Goal: Task Accomplishment & Management: Use online tool/utility

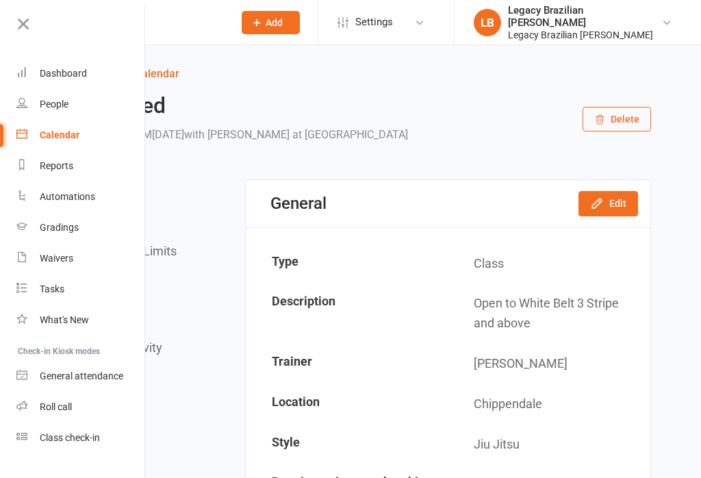
click at [62, 68] on div "Dashboard" at bounding box center [63, 73] width 47 height 11
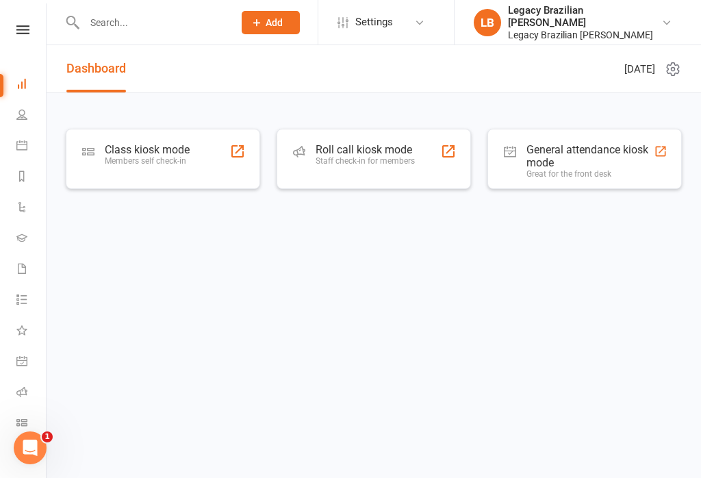
click at [358, 168] on div "Roll call kiosk mode Staff check-in for members" at bounding box center [365, 161] width 99 height 36
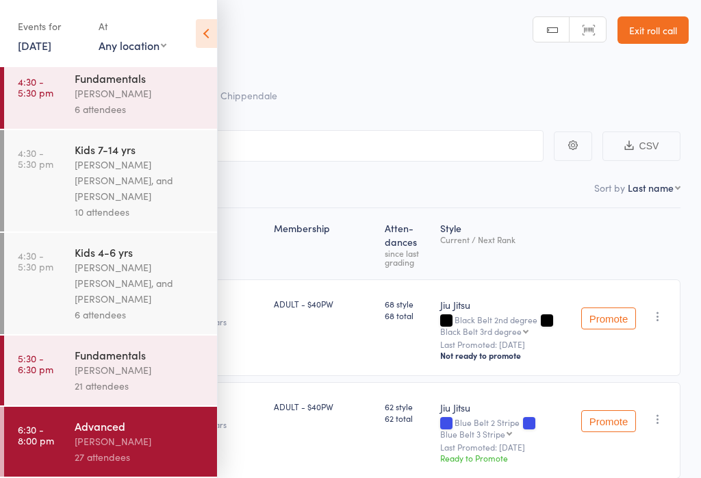
scroll to position [233, 0]
click at [118, 431] on div "Advanced" at bounding box center [140, 425] width 131 height 15
click at [212, 27] on icon at bounding box center [206, 33] width 21 height 29
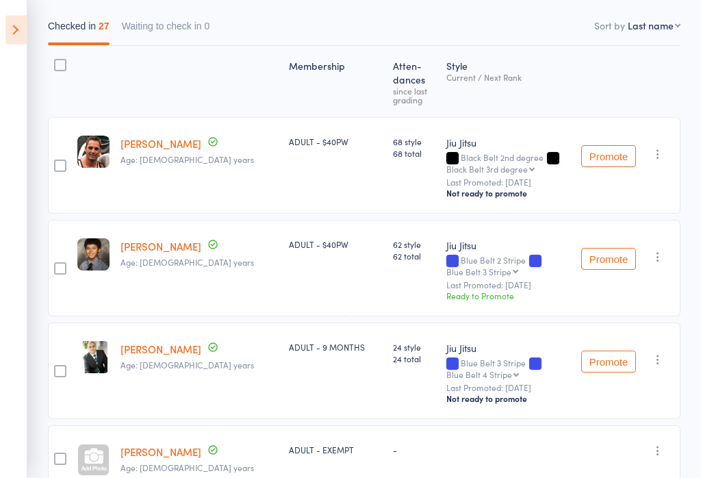
scroll to position [0, 0]
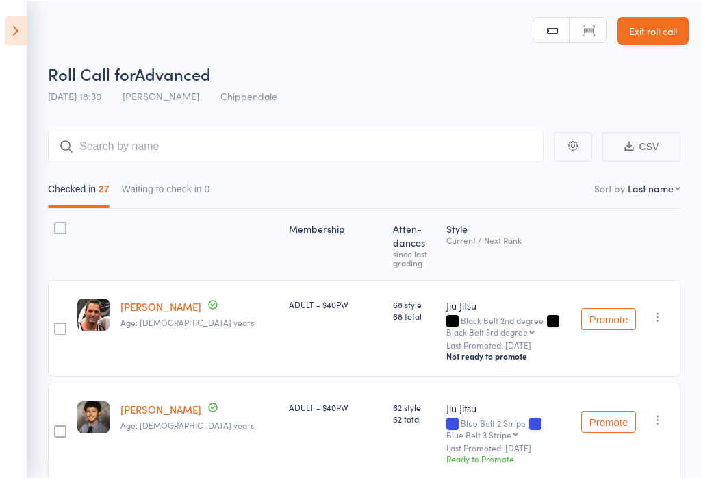
click at [653, 31] on link "Exit roll call" at bounding box center [653, 29] width 71 height 27
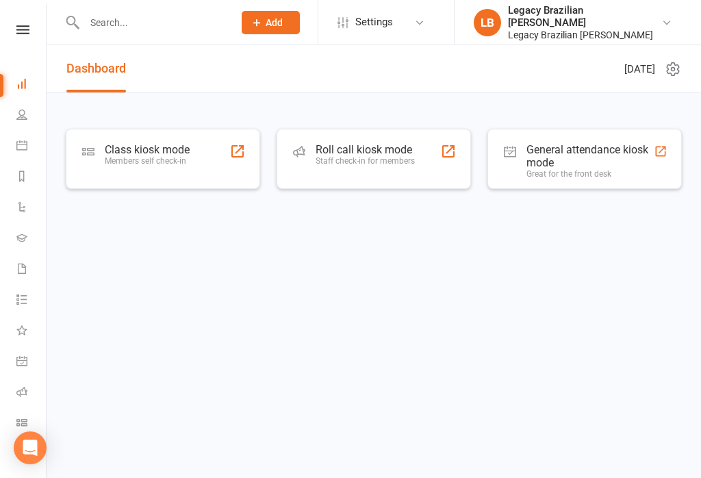
click at [164, 153] on div "Class kiosk mode" at bounding box center [147, 149] width 85 height 13
